Goal: Information Seeking & Learning: Find contact information

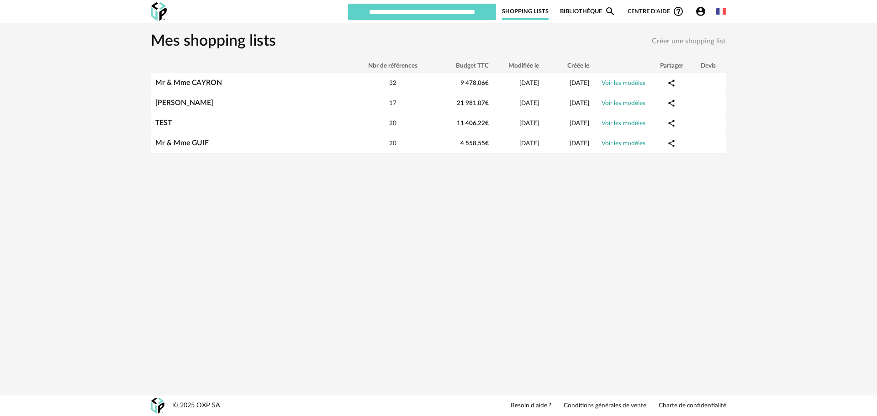
click at [694, 10] on div "Account Circle icon Compte Connecté en tant que [PERSON_NAME] Modifier mon prof…" at bounding box center [702, 11] width 26 height 11
click at [695, 10] on icon "Account Circle icon" at bounding box center [700, 11] width 11 height 11
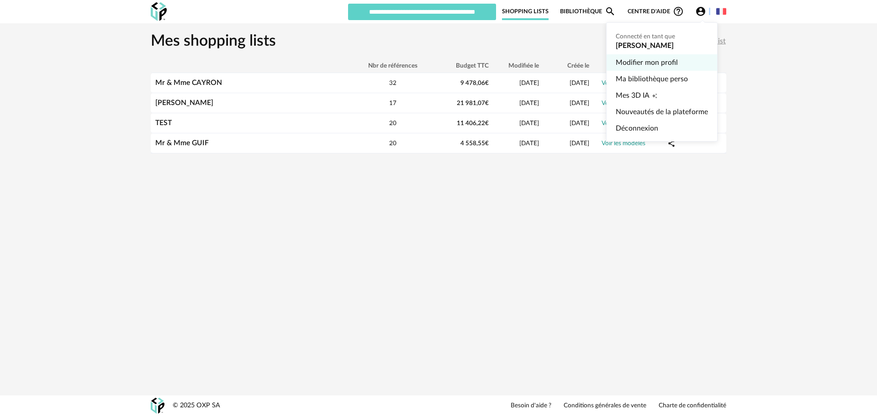
click at [647, 62] on link "Modifier mon profil" at bounding box center [661, 62] width 92 height 16
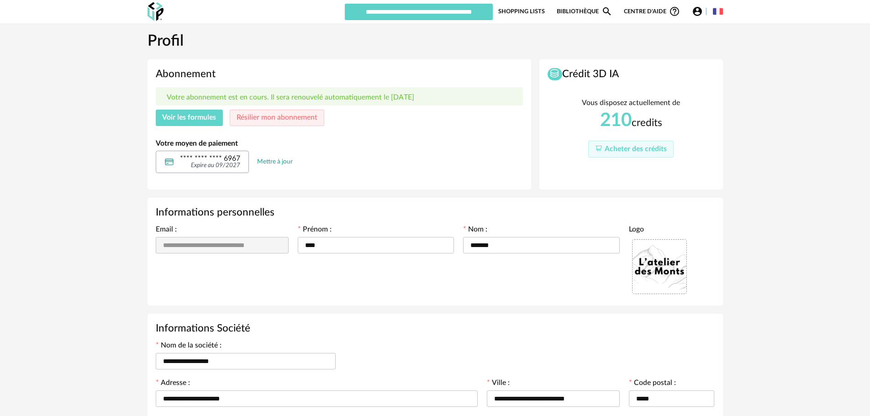
click at [202, 123] on button "Voir les formules" at bounding box center [190, 118] width 68 height 16
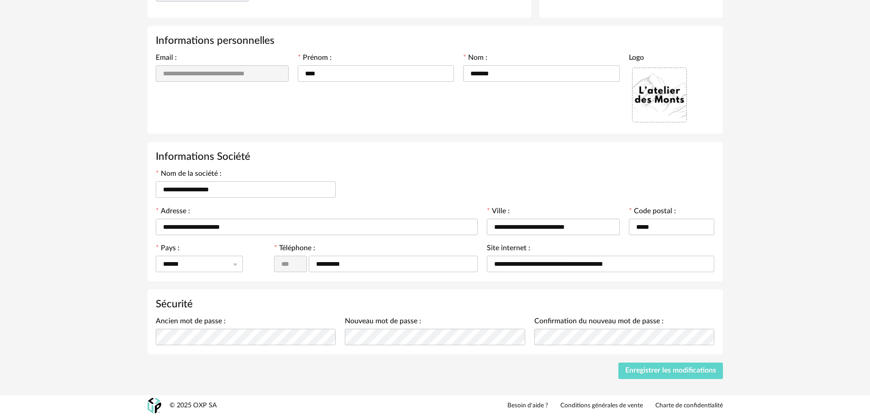
click at [542, 413] on div "© 2025 OXP SA Besoin d'aide ? Conditions générales de vente Charte de confident…" at bounding box center [435, 405] width 592 height 21
click at [539, 404] on link "Besoin d'aide ?" at bounding box center [527, 406] width 41 height 8
click at [599, 406] on link "Conditions générales de vente" at bounding box center [601, 406] width 83 height 8
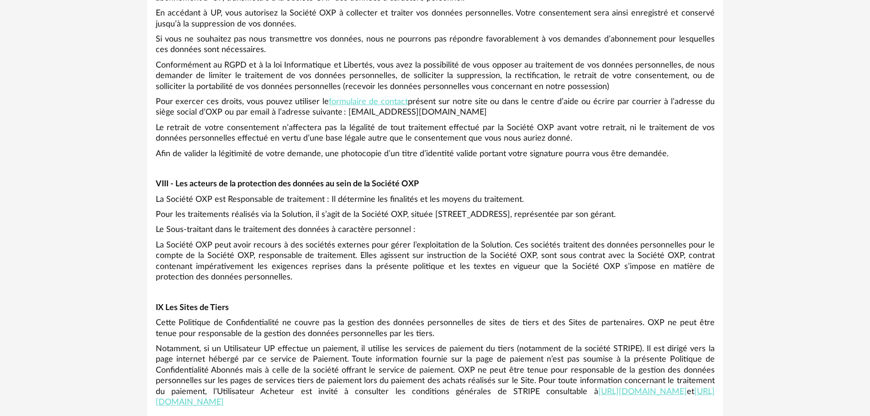
scroll to position [4332, 0]
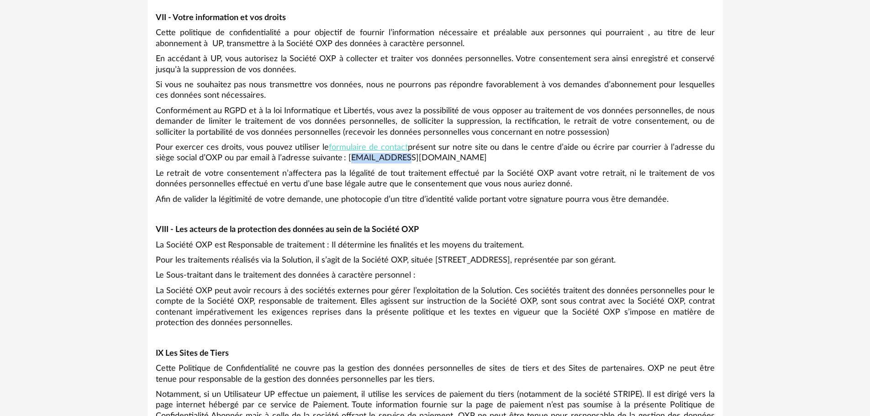
drag, startPoint x: 374, startPoint y: 133, endPoint x: 323, endPoint y: 139, distance: 51.9
click at [323, 142] on p "Pour exercer ces droits, vous pouvez utiliser le  formulaire de contact  présen…" at bounding box center [435, 152] width 559 height 21
copy p "[EMAIL_ADDRESS][DOMAIN_NAME]"
